Goal: Task Accomplishment & Management: Use online tool/utility

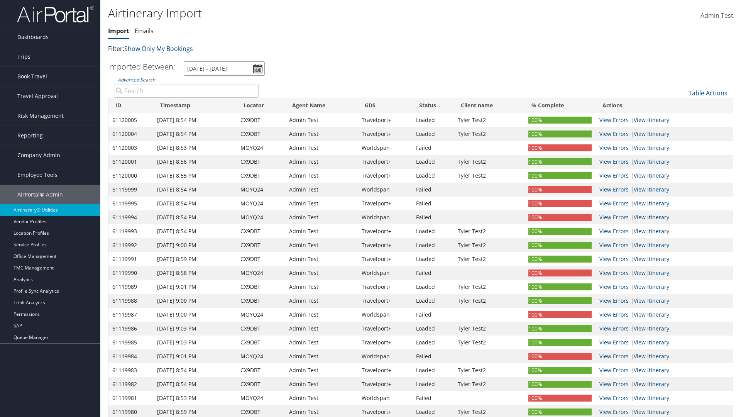
click at [224, 68] on input "[DATE] - [DATE]" at bounding box center [224, 68] width 81 height 14
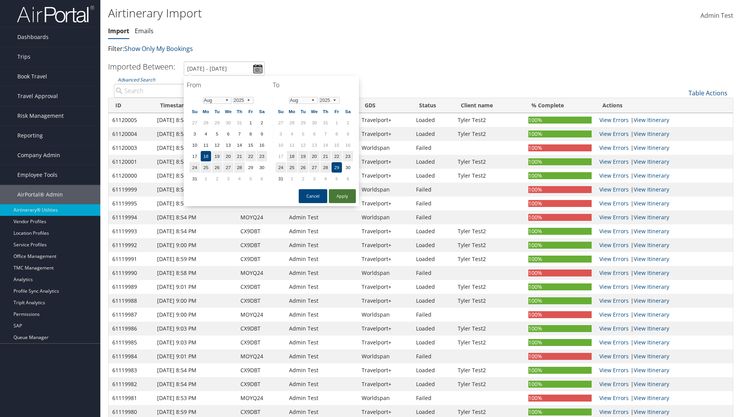
click at [342, 196] on button "Apply" at bounding box center [342, 196] width 27 height 14
type input "[DATE] - [DATE]"
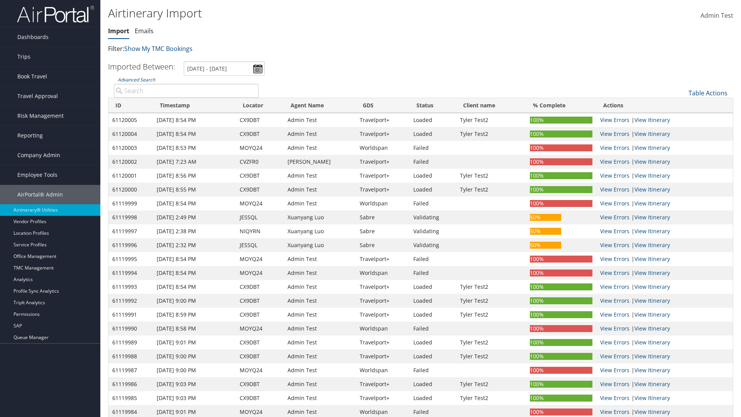
click at [130, 105] on th "ID" at bounding box center [130, 105] width 44 height 15
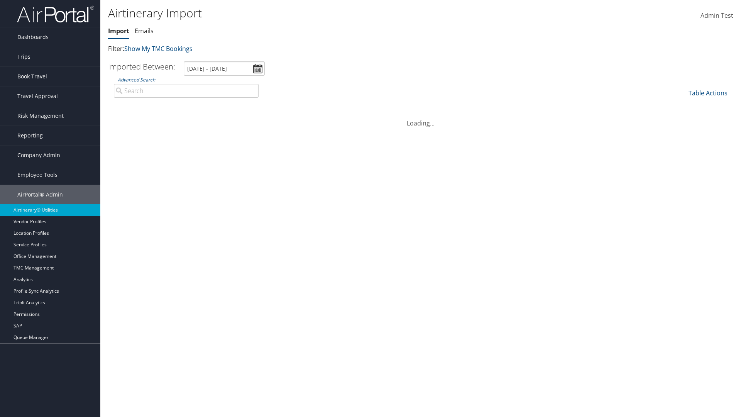
scroll to position [98, 0]
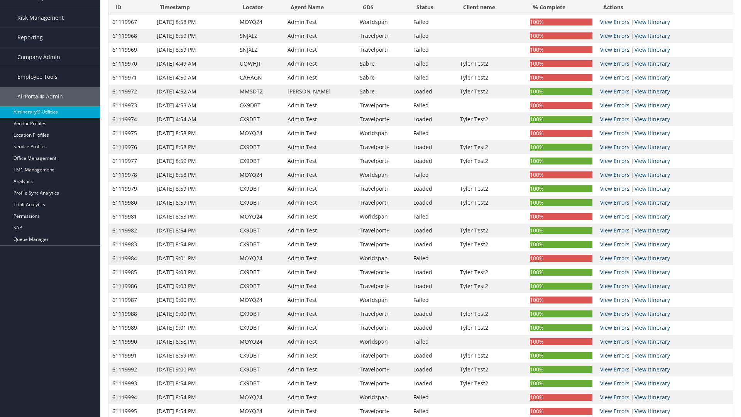
click at [130, 7] on th "ID" at bounding box center [130, 7] width 44 height 15
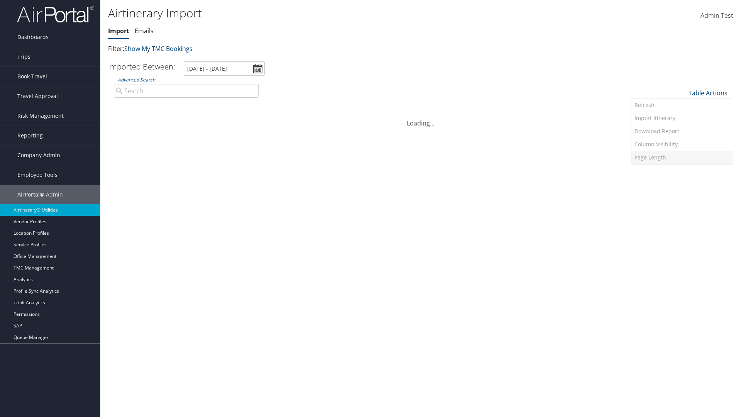
click at [682, 157] on link "Page Length" at bounding box center [682, 157] width 102 height 13
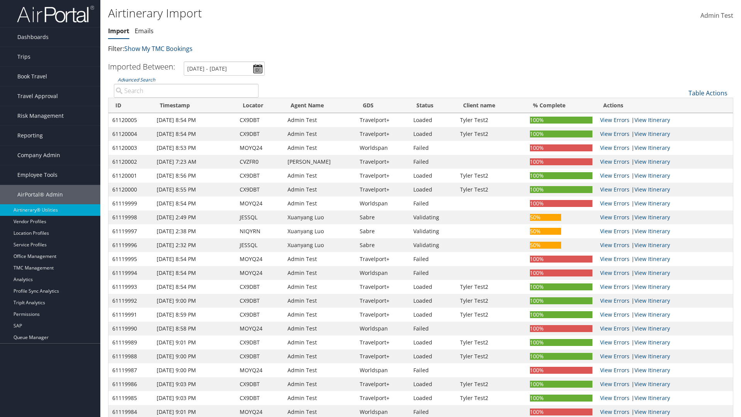
scroll to position [57, 0]
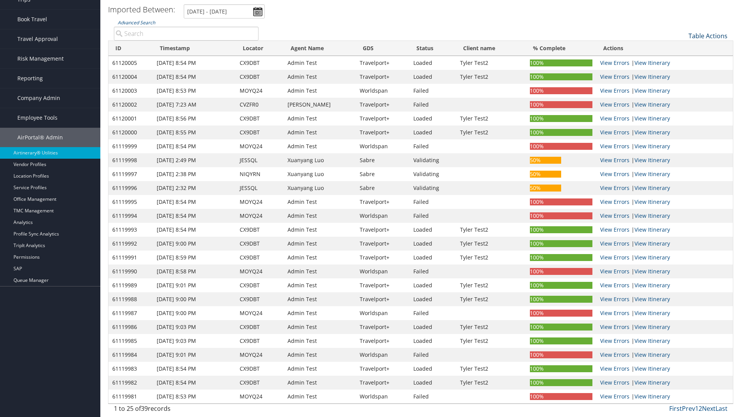
click at [708, 36] on link "Table Actions" at bounding box center [708, 36] width 39 height 8
click at [682, 48] on link "Refresh" at bounding box center [682, 47] width 102 height 13
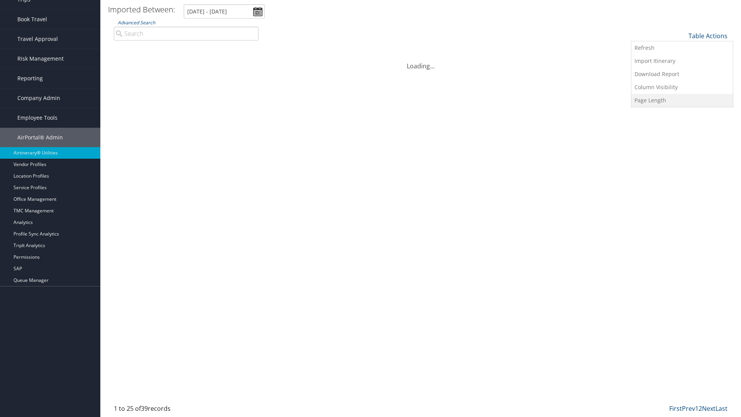
click at [682, 100] on link "Page Length" at bounding box center [682, 100] width 102 height 13
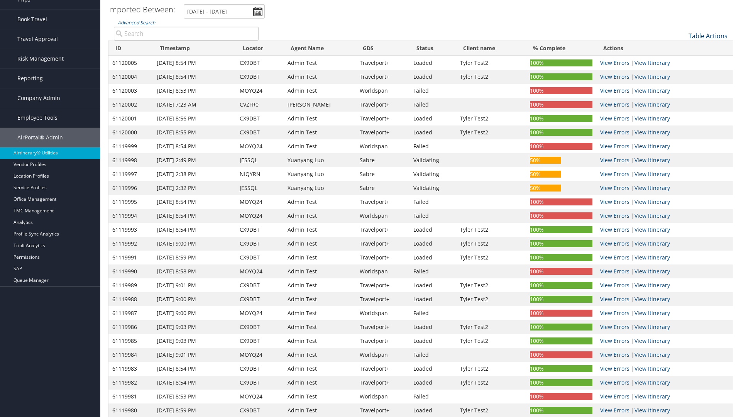
click at [708, 36] on link "Table Actions" at bounding box center [708, 36] width 39 height 8
click at [682, 48] on link "Refresh" at bounding box center [682, 47] width 102 height 13
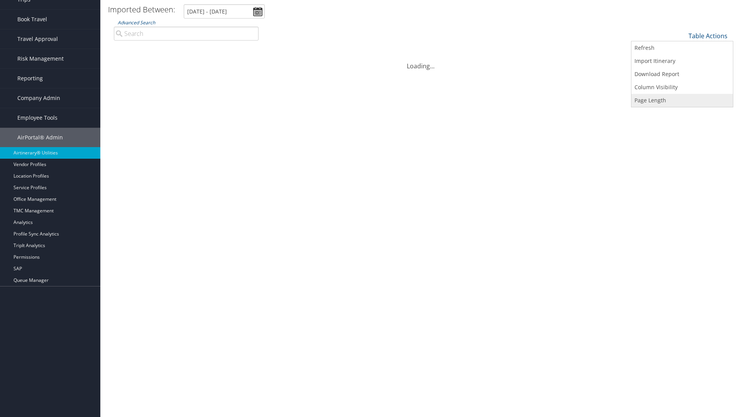
click at [682, 100] on link "Page Length" at bounding box center [682, 100] width 102 height 13
